Goal: Task Accomplishment & Management: Manage account settings

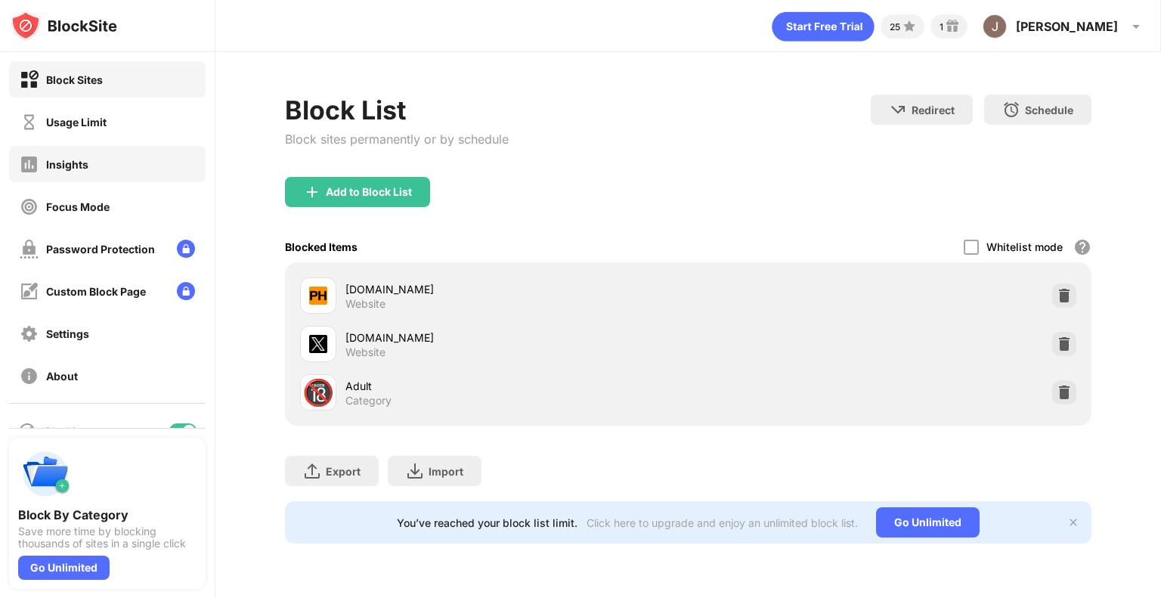
click at [109, 149] on div "Insights" at bounding box center [107, 164] width 197 height 36
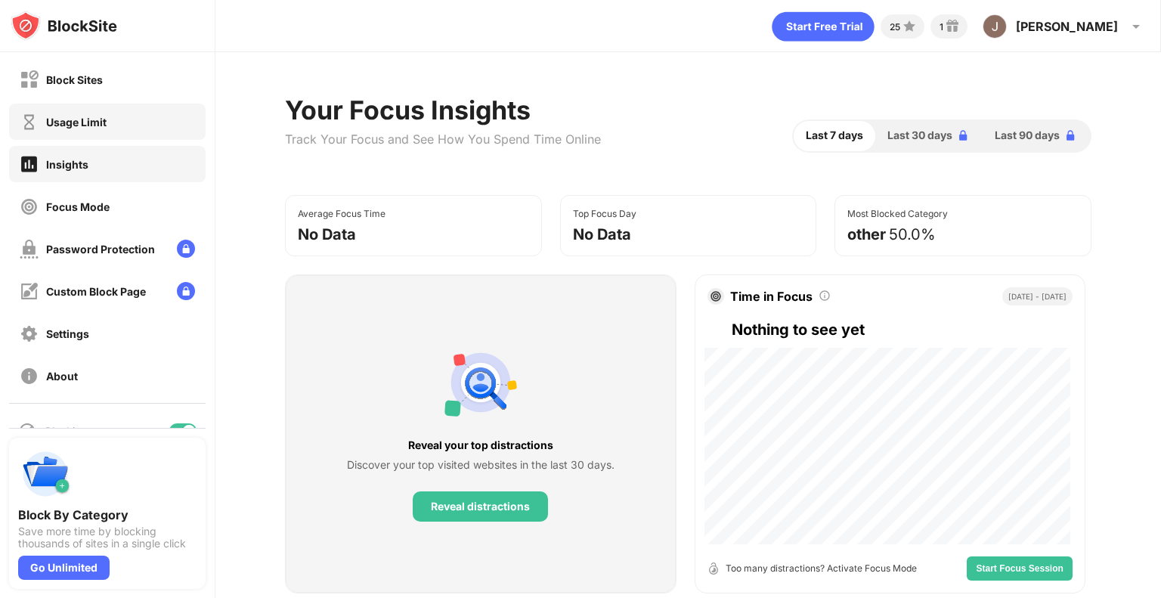
click at [125, 126] on div "Usage Limit" at bounding box center [107, 122] width 197 height 36
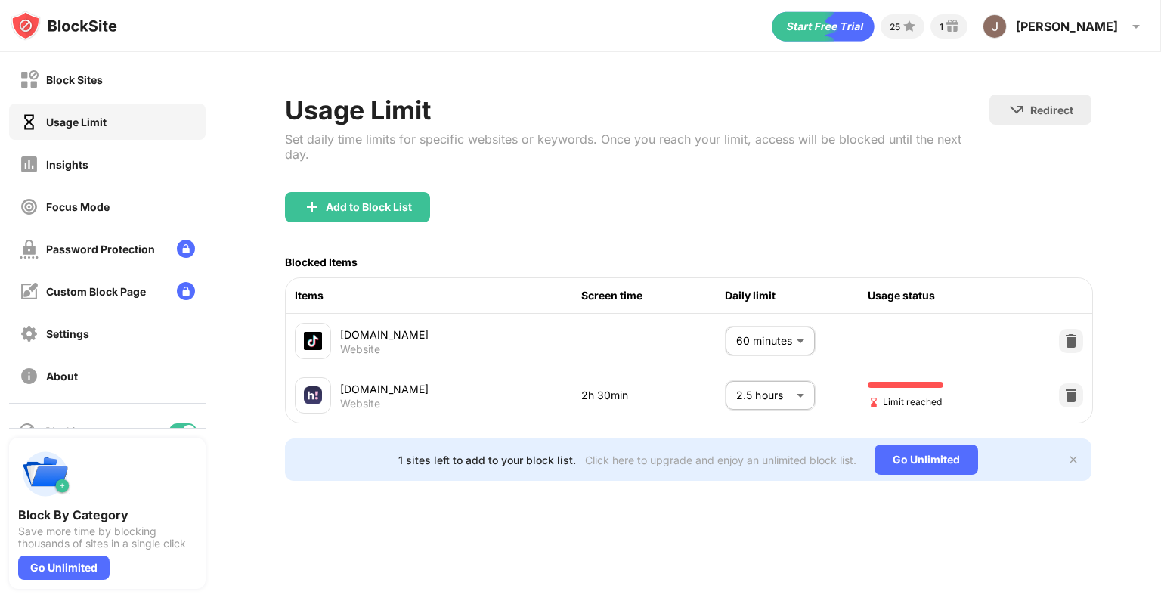
click at [776, 384] on body "Block Sites Usage Limit Insights Focus Mode Password Protection Custom Block Pa…" at bounding box center [580, 299] width 1161 height 598
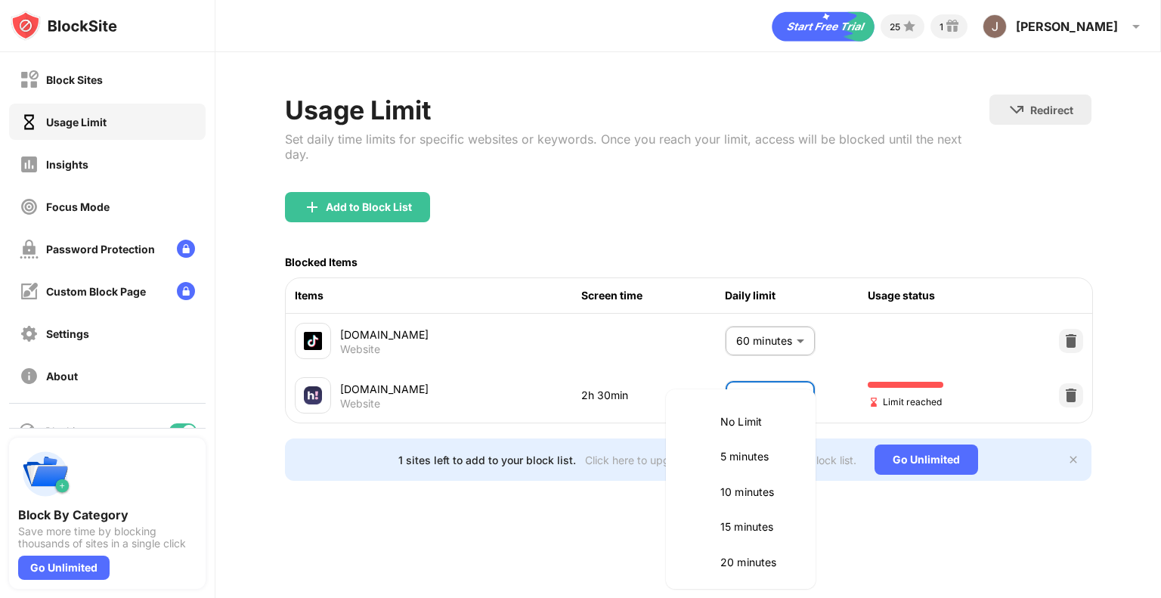
scroll to position [459, 0]
click at [741, 442] on li "2 hours" at bounding box center [741, 454] width 132 height 35
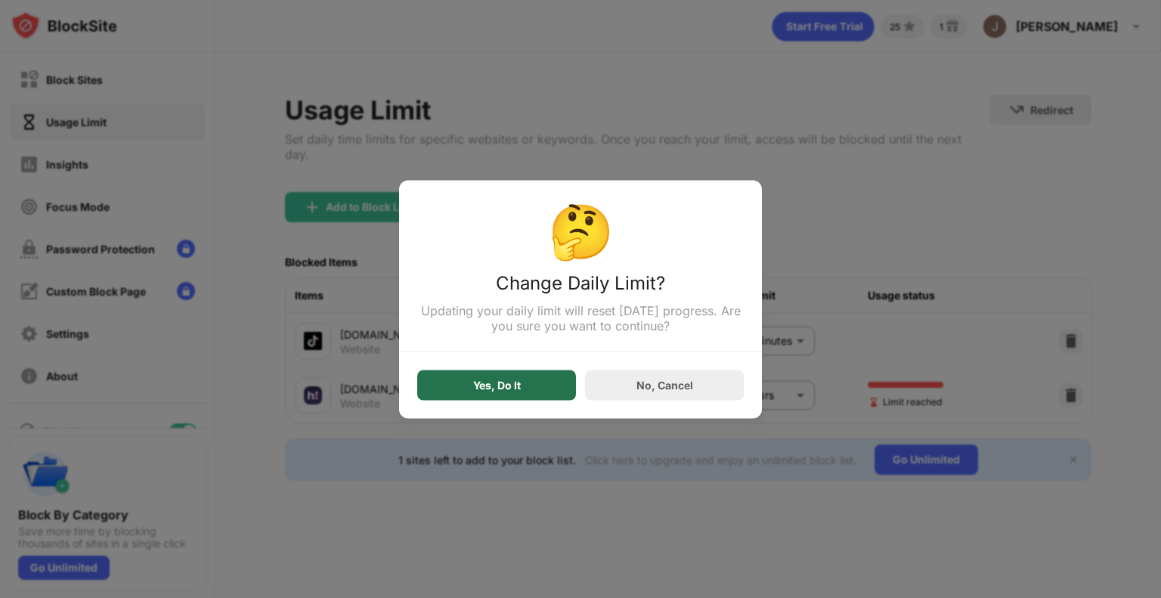
click at [556, 373] on div "Yes, Do It" at bounding box center [496, 385] width 159 height 30
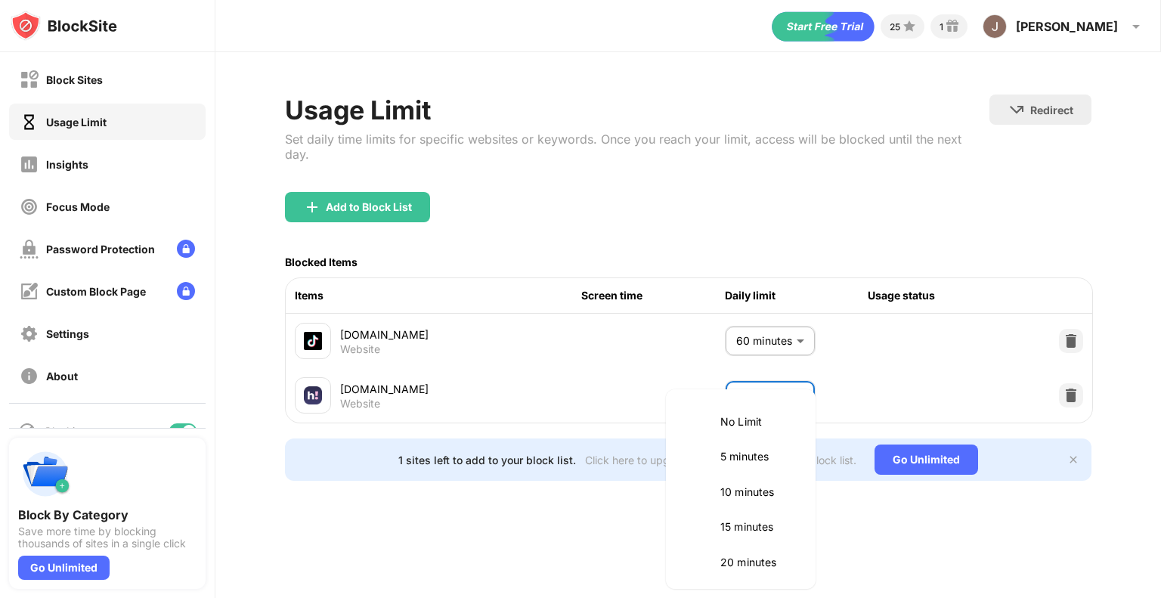
click at [770, 386] on body "Block Sites Usage Limit Insights Focus Mode Password Protection Custom Block Pa…" at bounding box center [580, 299] width 1161 height 598
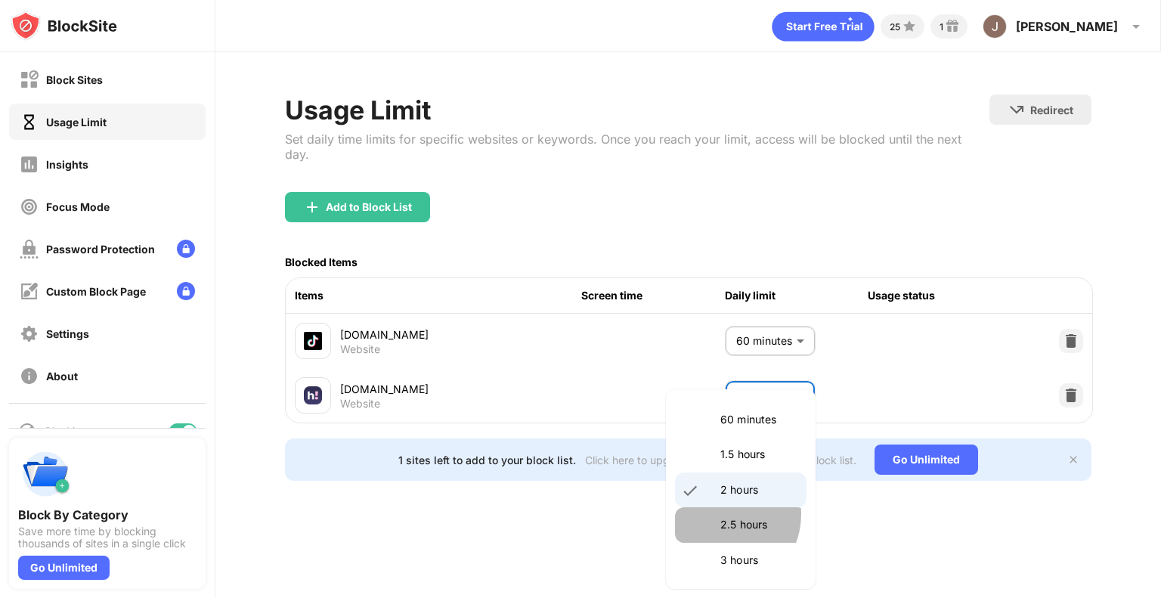
click at [720, 513] on li "2.5 hours" at bounding box center [741, 524] width 132 height 35
type input "***"
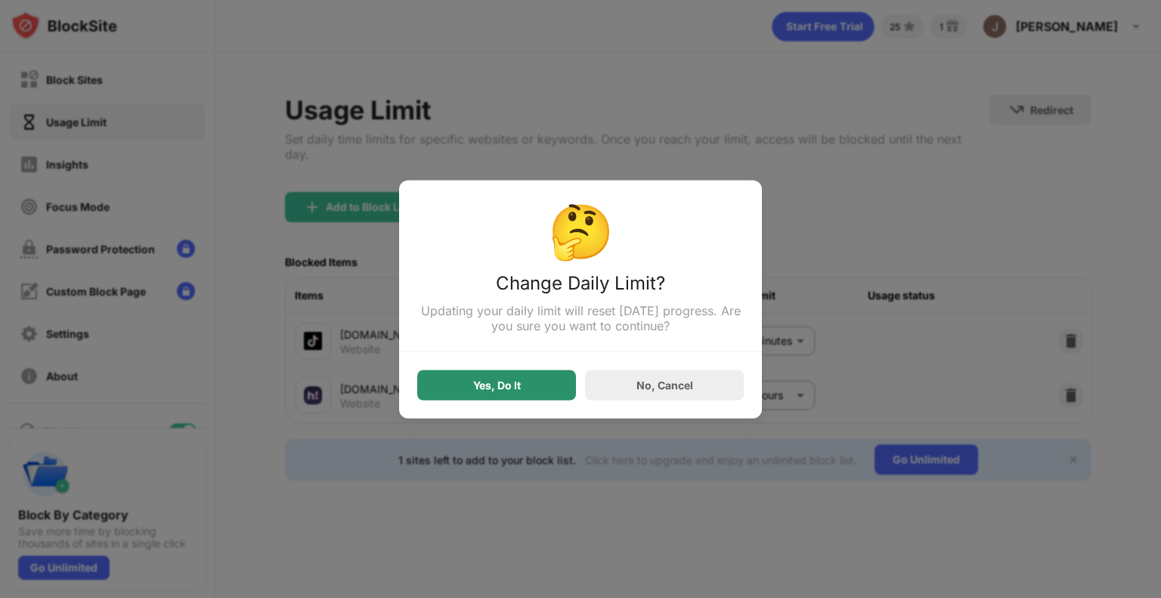
click at [521, 400] on div "Yes, Do It" at bounding box center [496, 385] width 159 height 30
